Goal: Task Accomplishment & Management: Complete application form

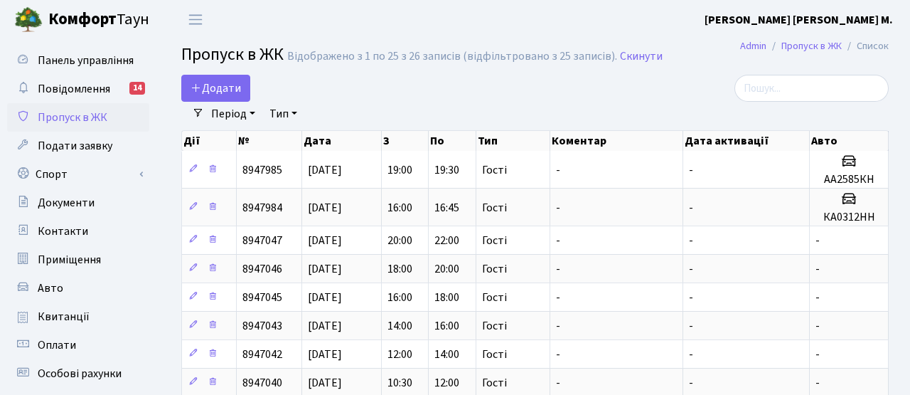
select select "25"
click at [234, 85] on span "Додати" at bounding box center [216, 88] width 50 height 16
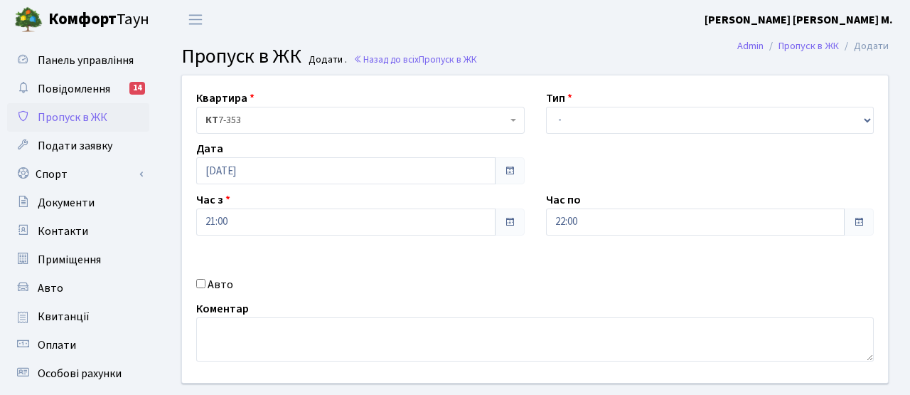
click at [228, 281] on label "Авто" at bounding box center [221, 284] width 26 height 17
click at [206, 281] on input "Авто" at bounding box center [200, 283] width 9 height 9
checkbox input "true"
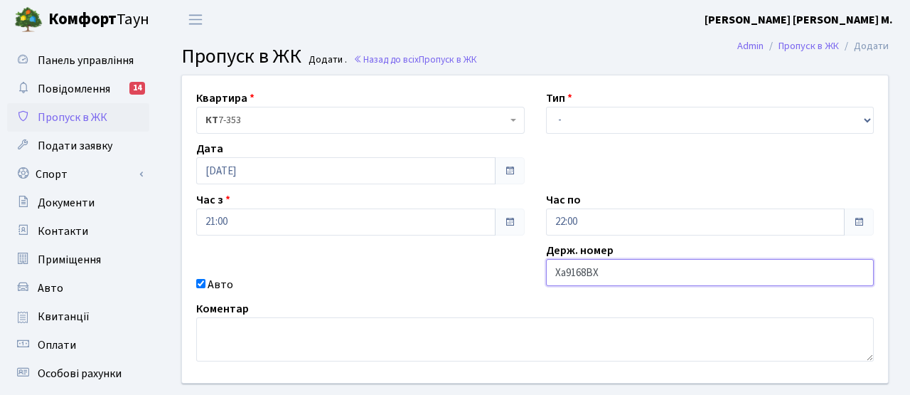
click at [563, 275] on input "Ха9168ВХ" at bounding box center [710, 272] width 329 height 27
type input "ка9168ВХ"
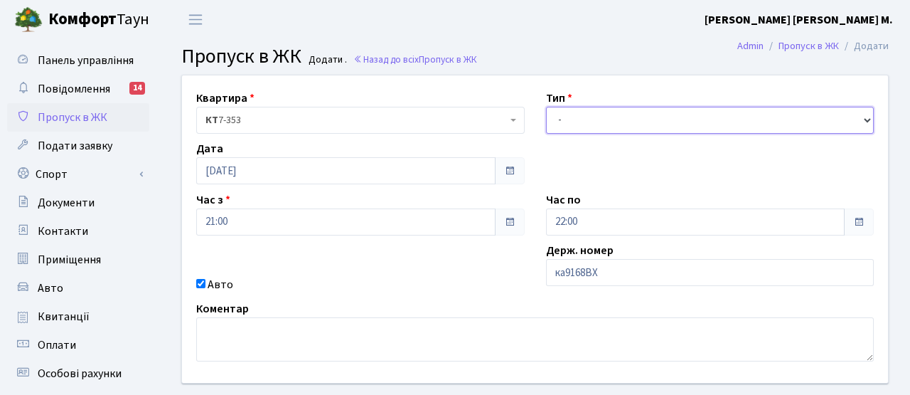
click at [603, 122] on select "- Доставка Таксі Гості Сервіс" at bounding box center [710, 120] width 329 height 27
click at [546, 107] on select "- Доставка Таксі Гості Сервіс" at bounding box center [710, 120] width 329 height 27
click at [589, 122] on select "- Доставка Таксі Гості Сервіс" at bounding box center [710, 120] width 329 height 27
select select "2"
click at [546, 107] on select "- Доставка Таксі Гості Сервіс" at bounding box center [710, 120] width 329 height 27
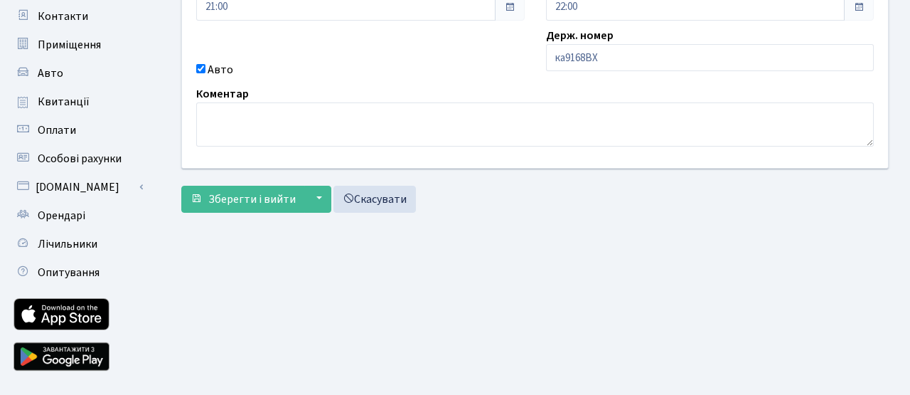
scroll to position [245, 0]
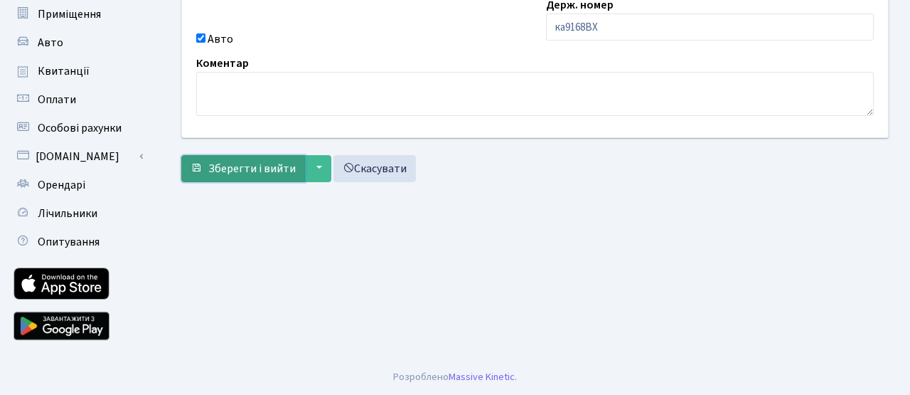
click at [247, 167] on span "Зберегти і вийти" at bounding box center [251, 169] width 87 height 16
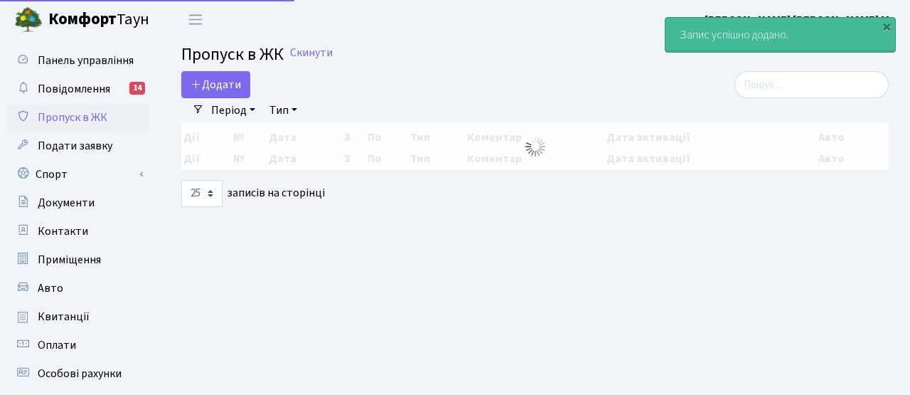
select select "25"
